Goal: Find specific page/section: Find specific page/section

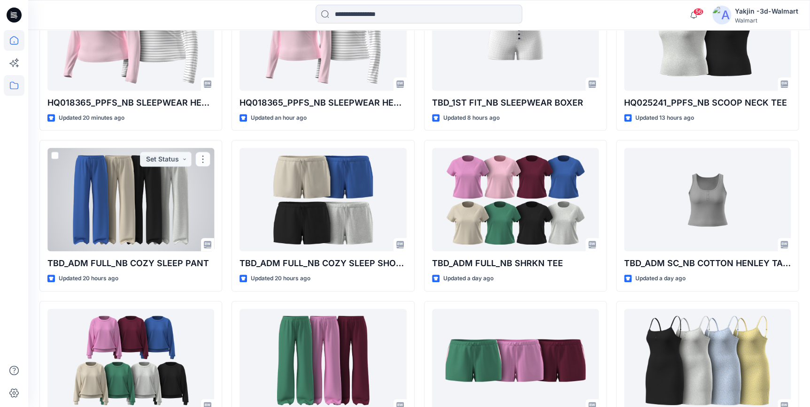
scroll to position [256, 0]
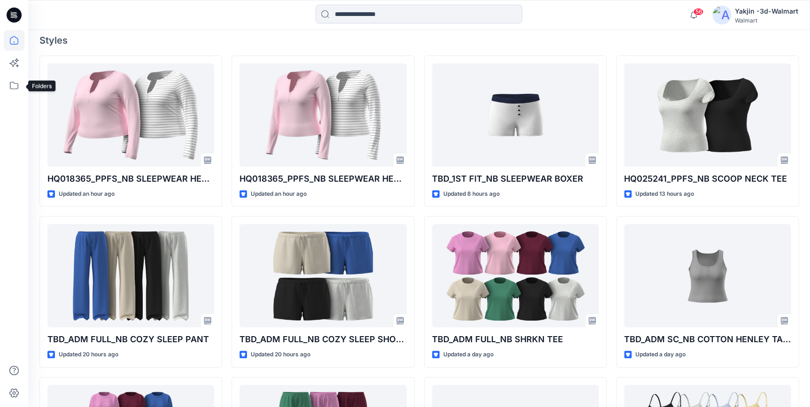
drag, startPoint x: 14, startPoint y: 84, endPoint x: 27, endPoint y: 88, distance: 14.0
click at [14, 84] on icon at bounding box center [14, 85] width 21 height 21
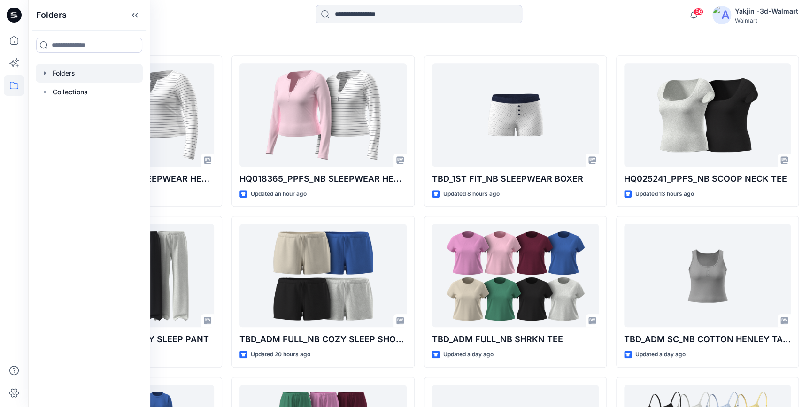
click at [55, 78] on div at bounding box center [89, 73] width 107 height 19
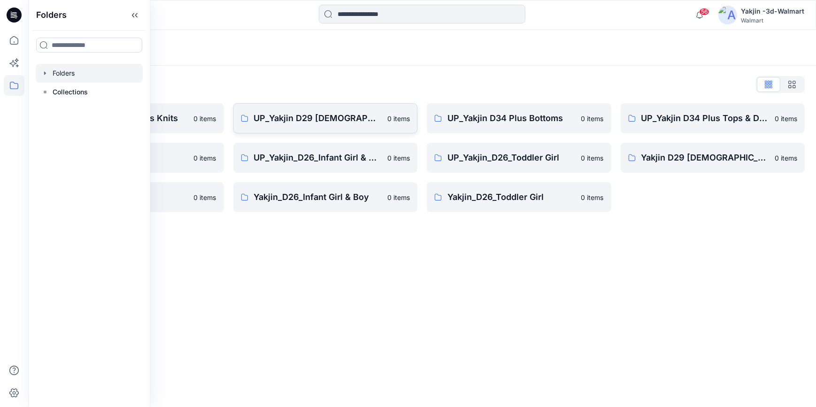
click at [284, 115] on p "UP_Yakjin D29 [DEMOGRAPHIC_DATA] Sleep" at bounding box center [318, 118] width 128 height 13
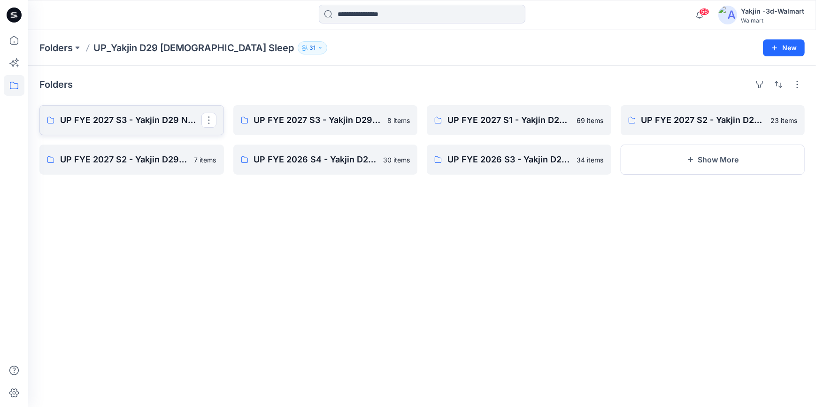
click at [110, 114] on p "UP FYE 2027 S3 - Yakjin D29 NOBO [DEMOGRAPHIC_DATA] Sleepwear" at bounding box center [130, 120] width 141 height 13
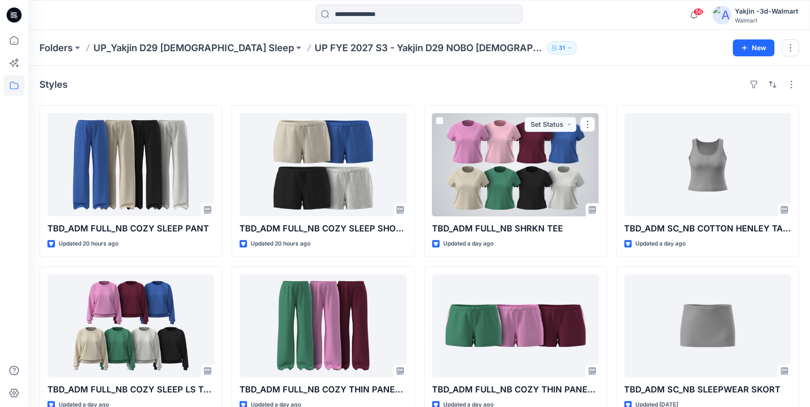
click at [507, 207] on div at bounding box center [515, 164] width 167 height 103
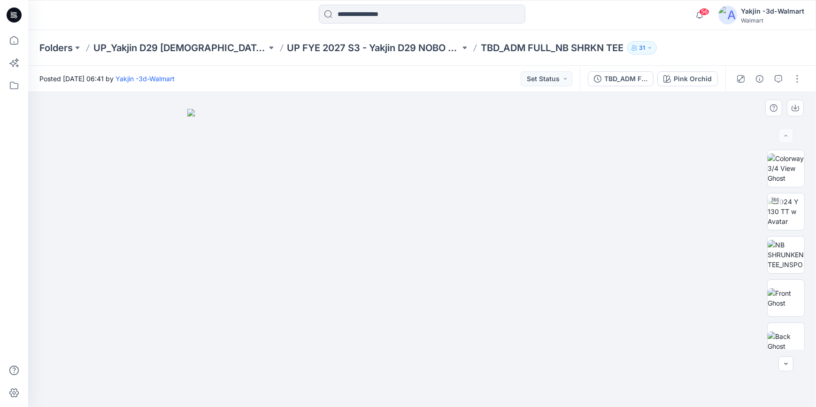
drag, startPoint x: 739, startPoint y: 385, endPoint x: 815, endPoint y: 354, distance: 82.3
click at [739, 385] on div at bounding box center [422, 249] width 788 height 315
